Goal: Task Accomplishment & Management: Manage account settings

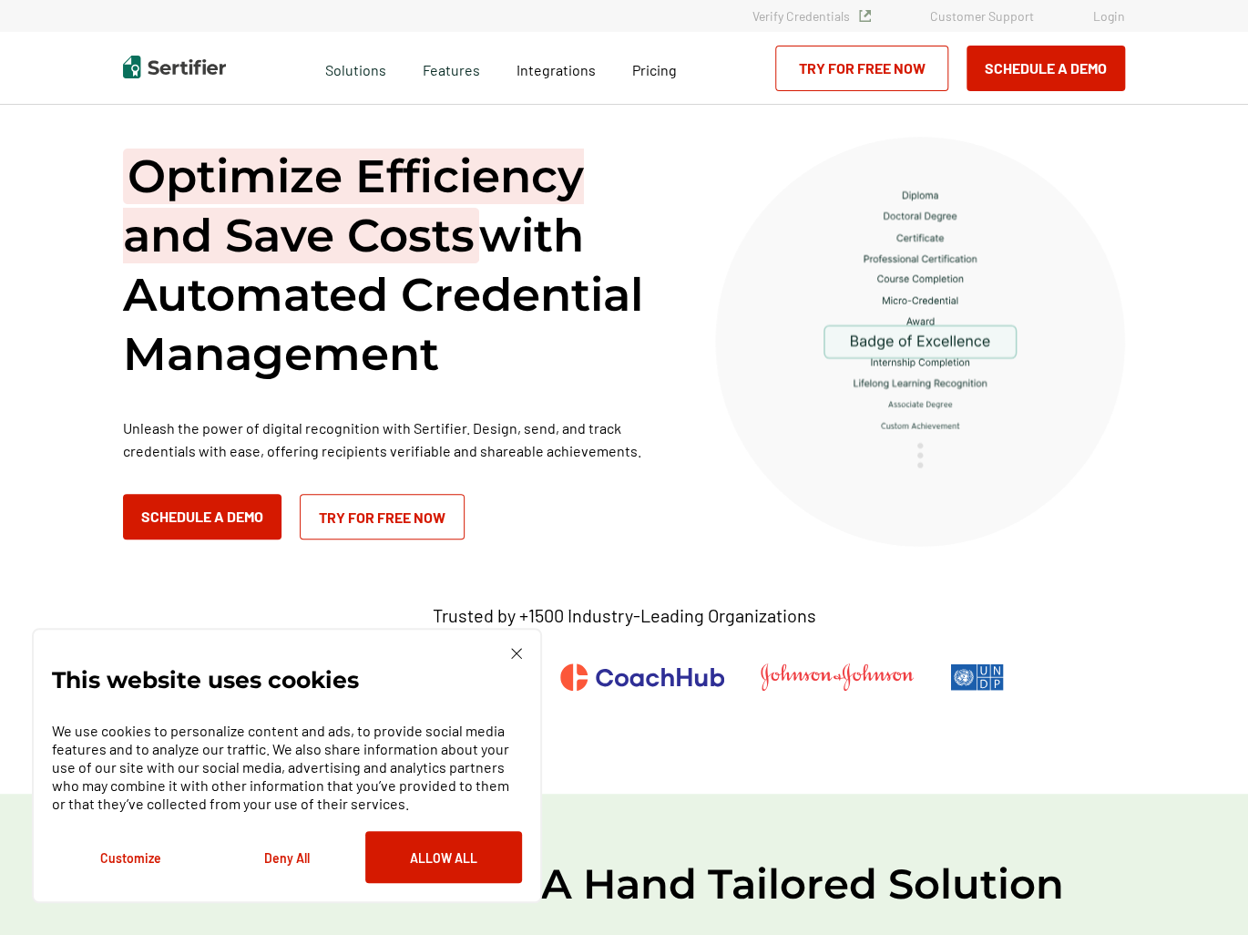
click at [1111, 15] on link "Login" at bounding box center [1109, 15] width 32 height 15
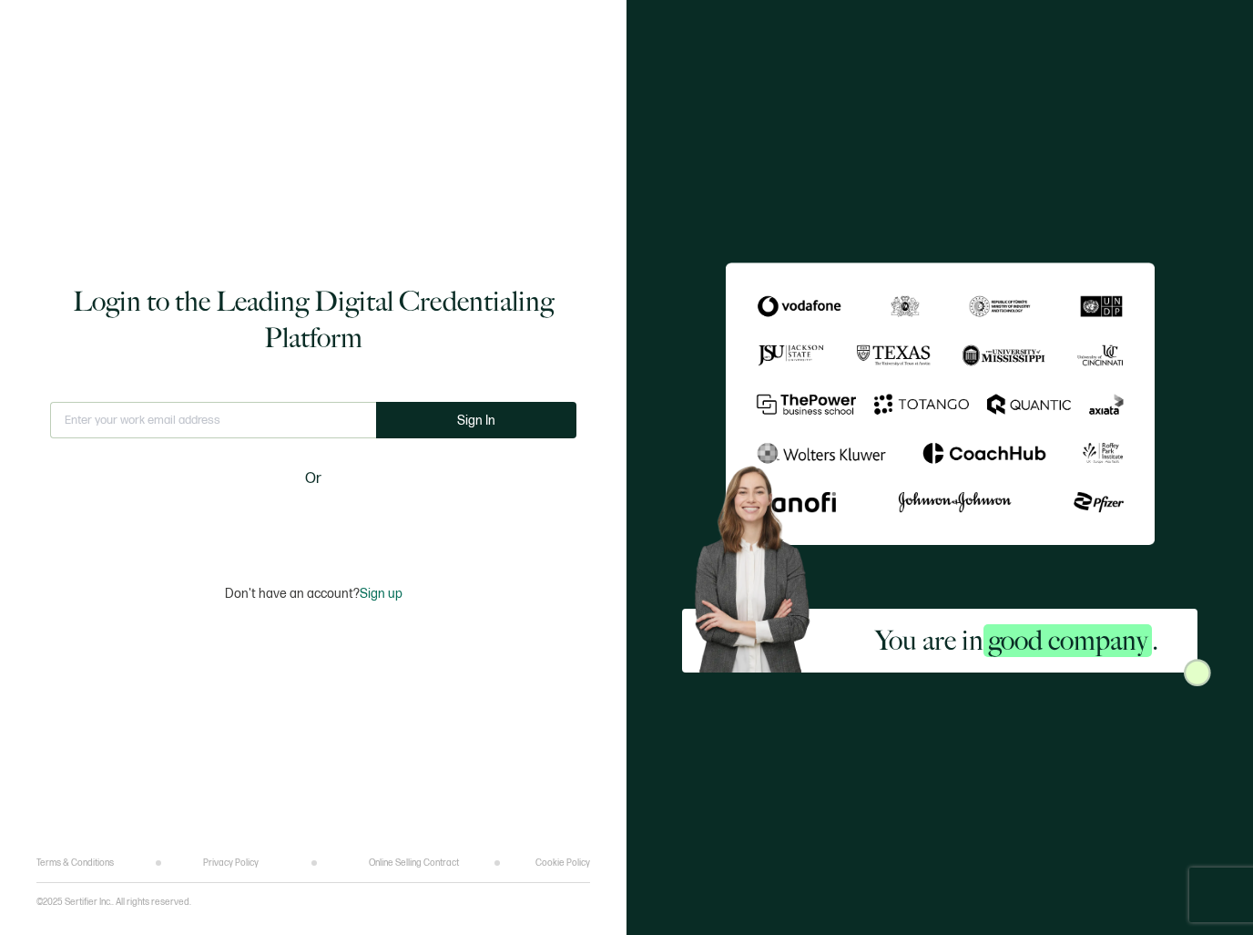
click at [200, 424] on input "text" at bounding box center [213, 420] width 326 height 36
click at [200, 421] on input "text" at bounding box center [213, 420] width 326 height 36
type input "s"
type input "info@sabal.university"
click at [430, 433] on button "Sign In" at bounding box center [476, 420] width 200 height 36
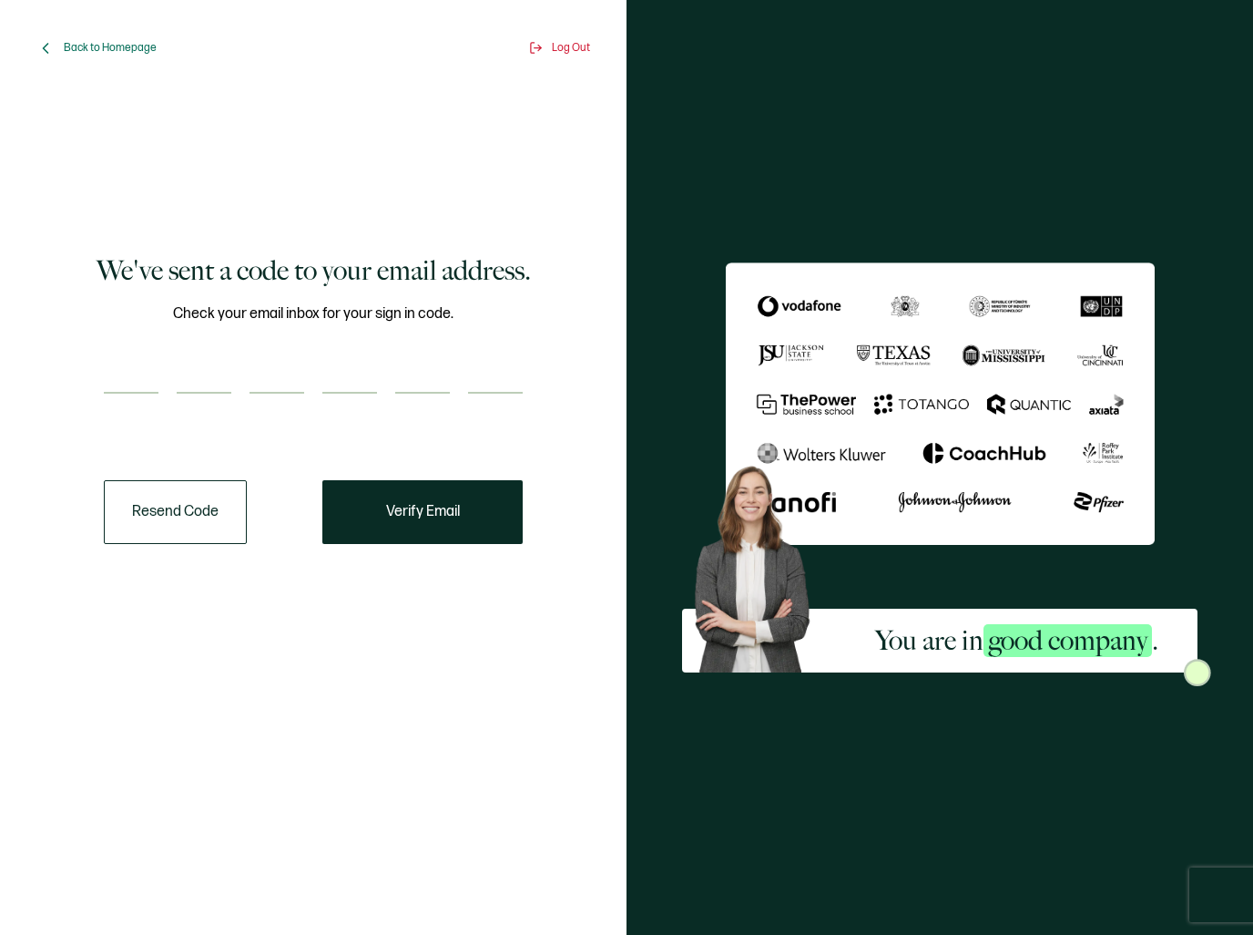
click at [141, 358] on input "number" at bounding box center [131, 375] width 55 height 36
type input "2"
type input "7"
type input "1"
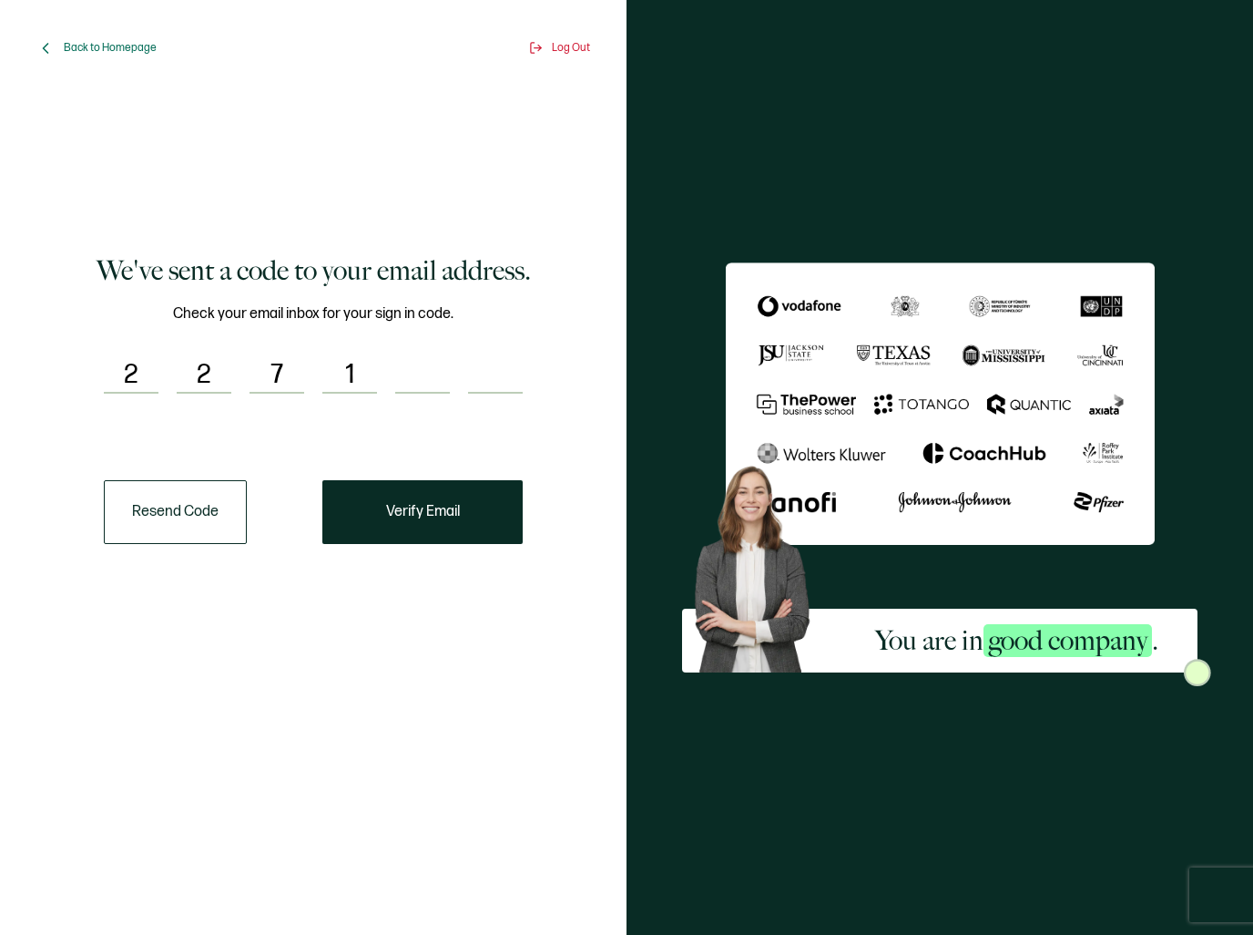
type input "5"
